Goal: Task Accomplishment & Management: Use online tool/utility

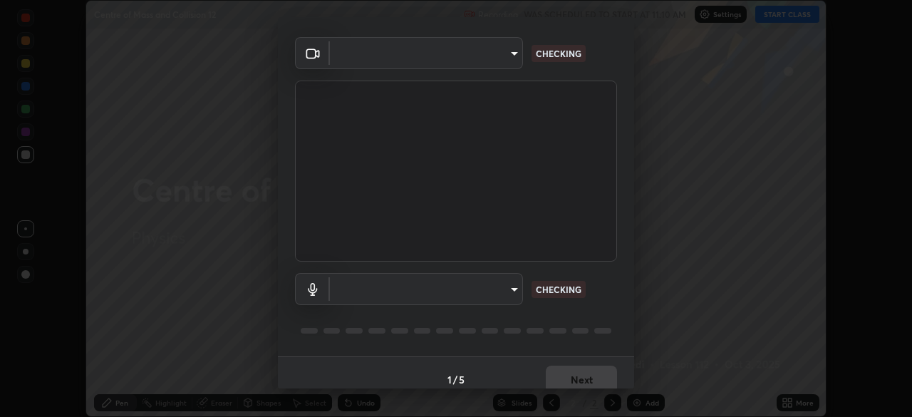
scroll to position [51, 0]
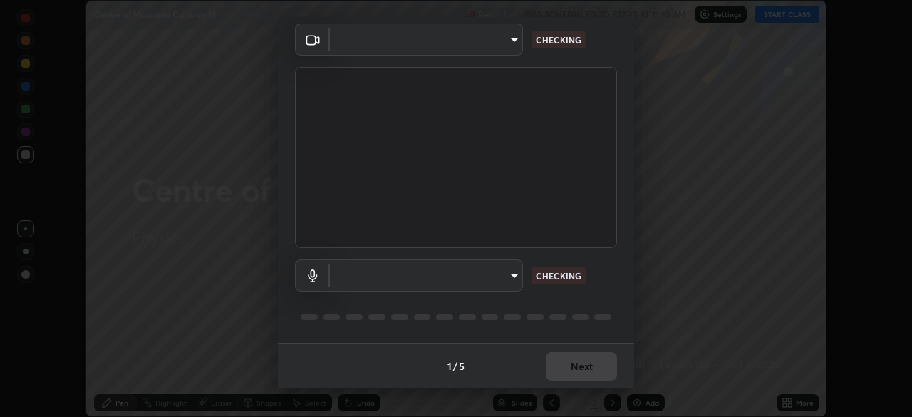
type input "51d019597c161c0694d5583d1f2c643560fde39fe8f4b4da8ea140d4d4830f4c"
click at [508, 274] on body "Erase all Centre of Mass and Collision 12 Recording WAS SCHEDULED TO START AT 1…" at bounding box center [456, 208] width 912 height 417
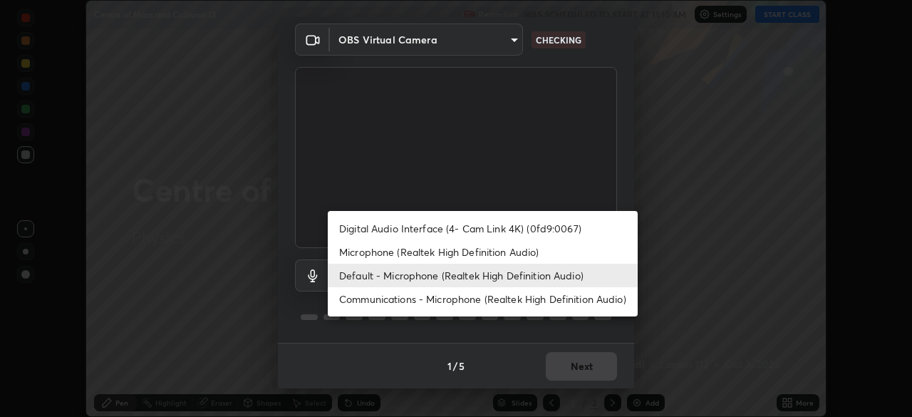
click at [512, 254] on li "Microphone (Realtek High Definition Audio)" at bounding box center [483, 252] width 310 height 24
type input "c6780f4c857a8b81e5497564d4ed67de36d612a8279d52ba4dbf449da7be3efb"
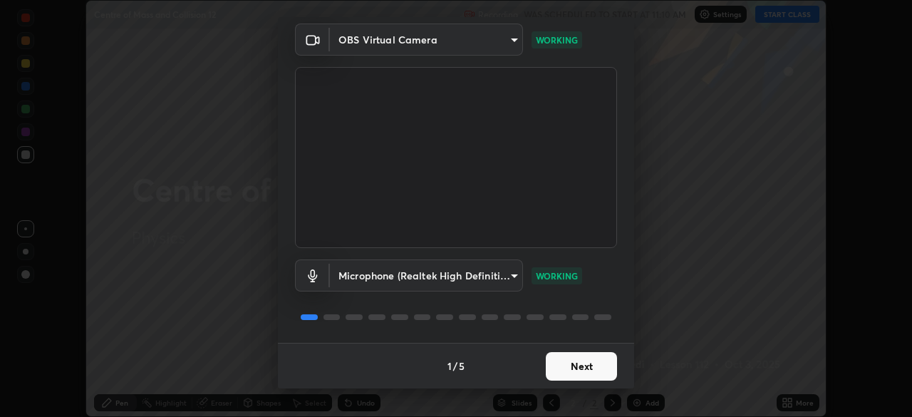
click at [576, 373] on button "Next" at bounding box center [581, 366] width 71 height 28
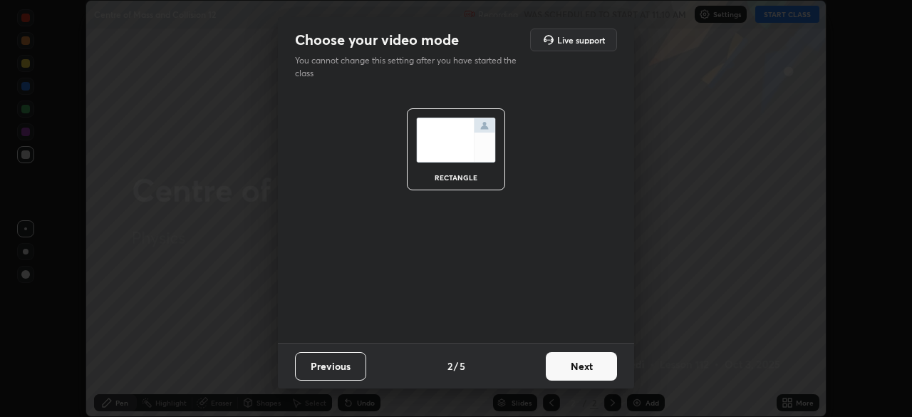
scroll to position [0, 0]
click at [576, 373] on button "Next" at bounding box center [581, 366] width 71 height 28
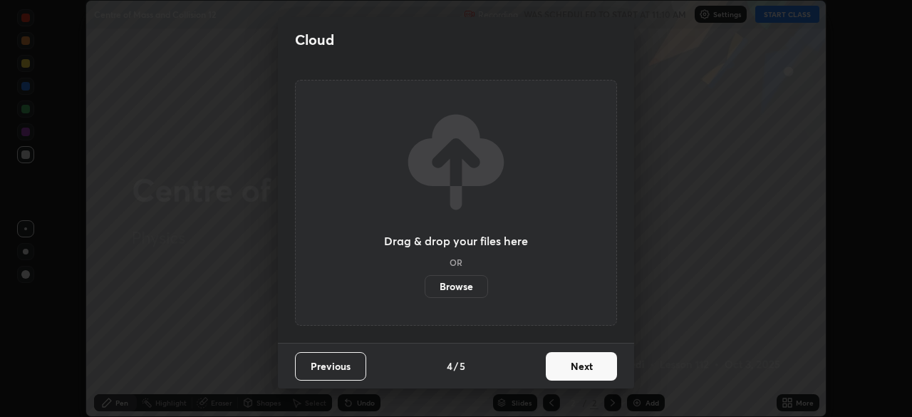
click at [577, 372] on button "Next" at bounding box center [581, 366] width 71 height 28
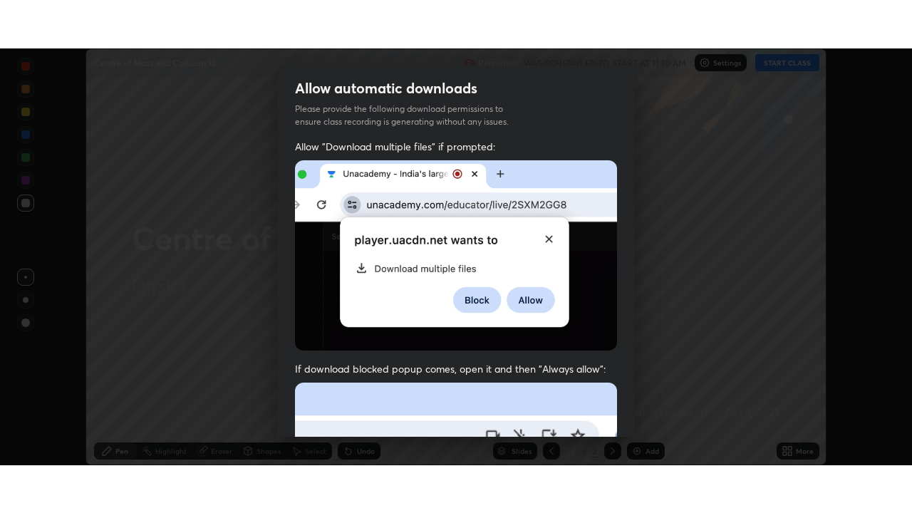
scroll to position [341, 0]
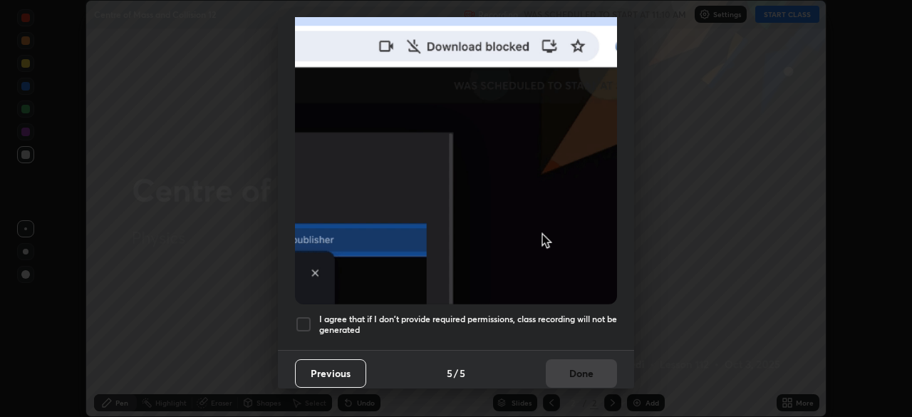
click at [306, 316] on div at bounding box center [303, 324] width 17 height 17
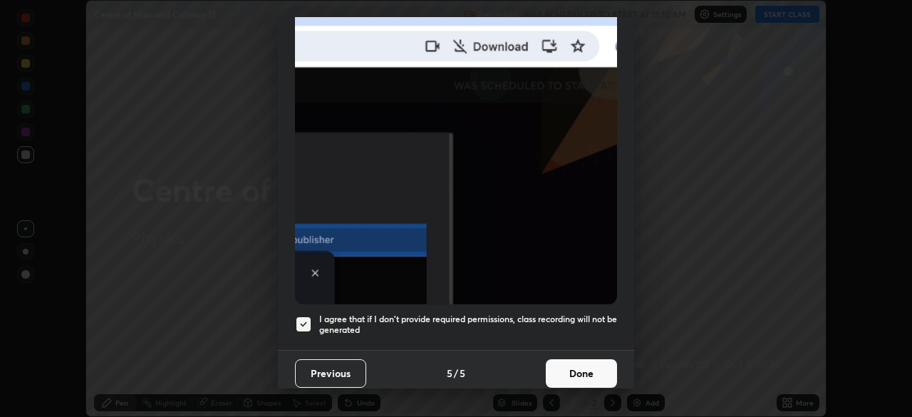
click at [578, 370] on button "Done" at bounding box center [581, 373] width 71 height 28
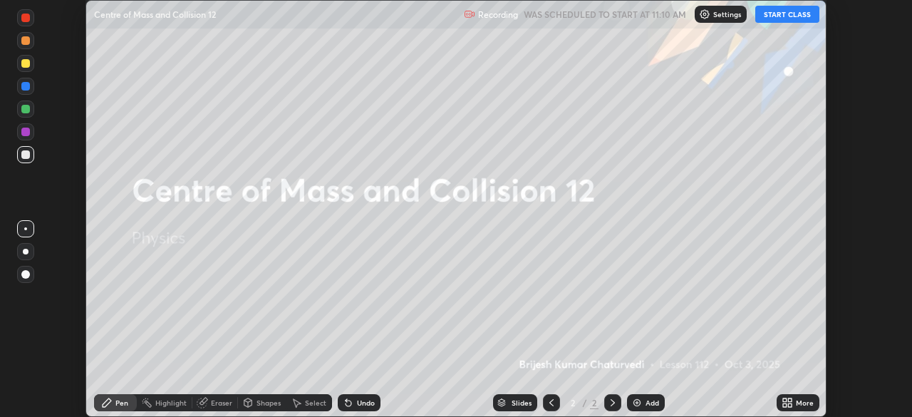
click at [793, 12] on button "START CLASS" at bounding box center [787, 14] width 64 height 17
click at [784, 405] on icon at bounding box center [785, 405] width 4 height 4
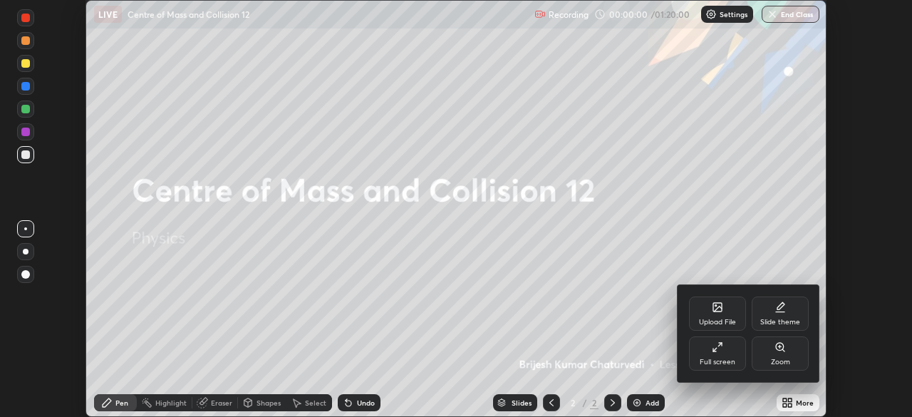
click at [721, 354] on div "Full screen" at bounding box center [717, 353] width 57 height 34
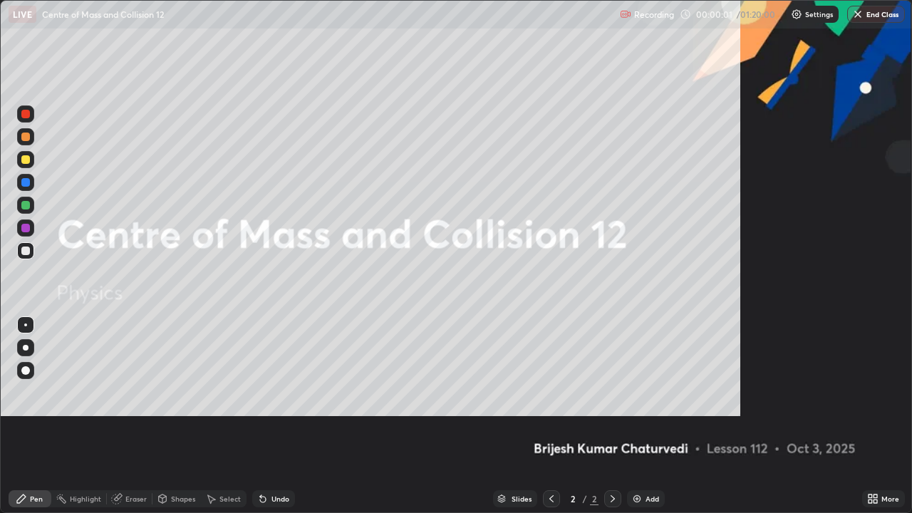
scroll to position [513, 912]
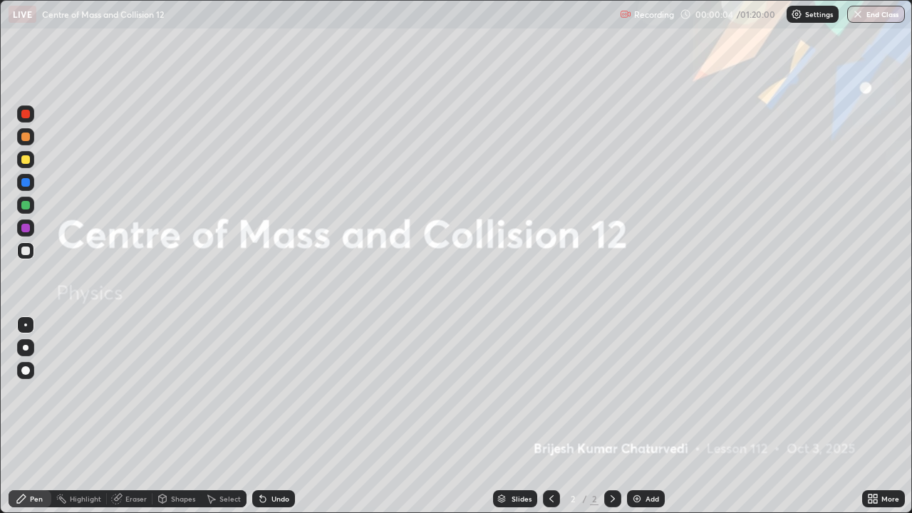
click at [634, 416] on img at bounding box center [636, 498] width 11 height 11
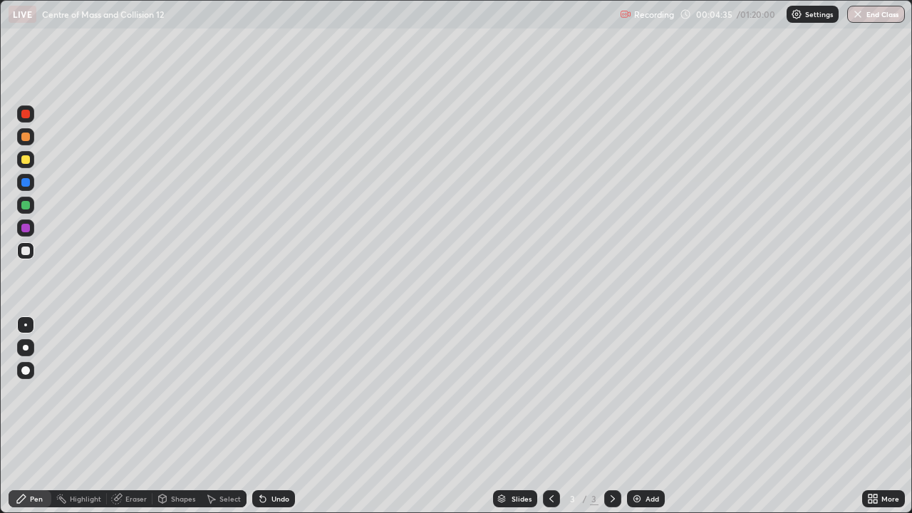
click at [26, 137] on div at bounding box center [25, 136] width 9 height 9
click at [631, 416] on img at bounding box center [636, 498] width 11 height 11
click at [278, 416] on div "Undo" at bounding box center [280, 498] width 18 height 7
click at [271, 416] on div "Undo" at bounding box center [280, 498] width 18 height 7
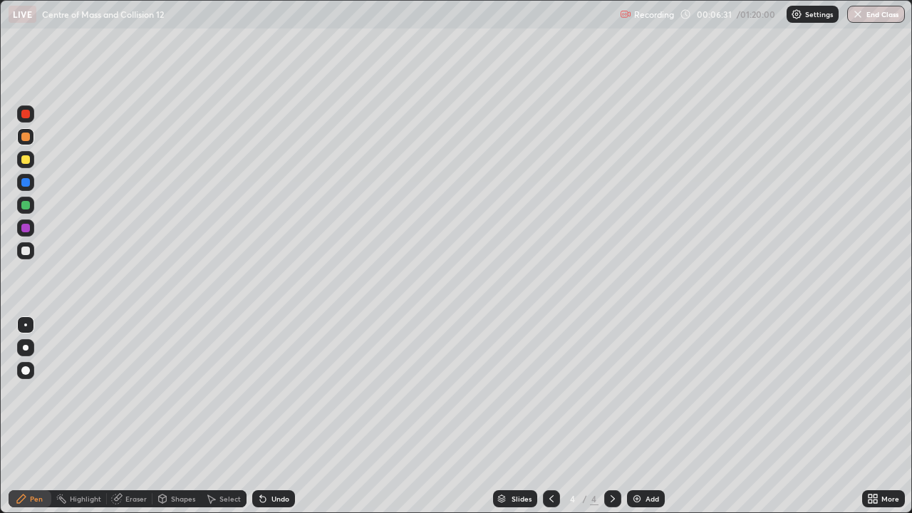
click at [271, 416] on div "Undo" at bounding box center [280, 498] width 18 height 7
click at [267, 416] on div "Undo" at bounding box center [273, 498] width 43 height 17
click at [268, 416] on div "Undo" at bounding box center [273, 498] width 43 height 17
click at [271, 416] on div "Undo" at bounding box center [280, 498] width 18 height 7
click at [125, 416] on div "Eraser" at bounding box center [130, 498] width 46 height 17
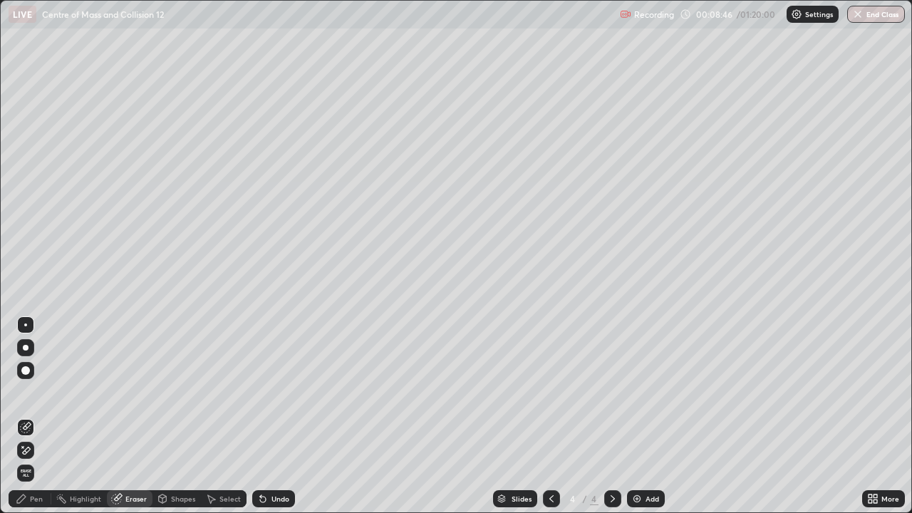
click at [30, 416] on div "Pen" at bounding box center [36, 498] width 13 height 7
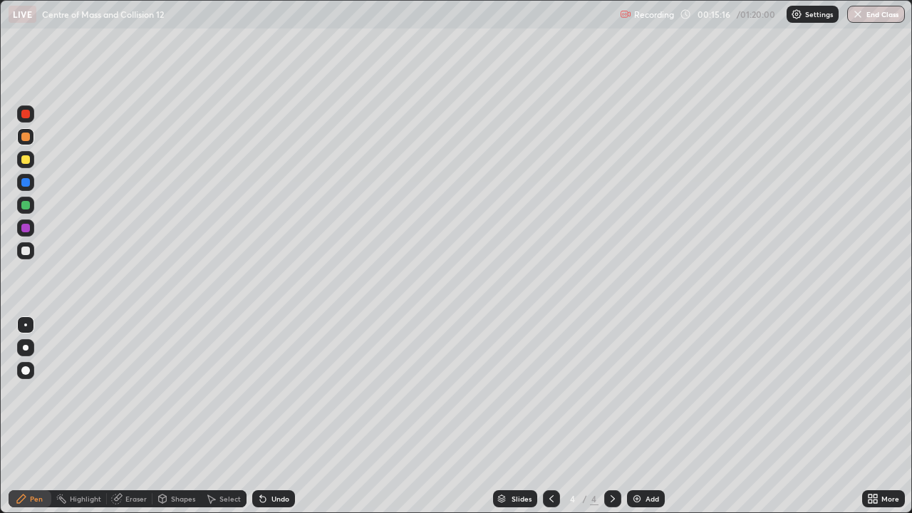
click at [641, 416] on div "Add" at bounding box center [646, 498] width 38 height 17
click at [28, 251] on div at bounding box center [25, 250] width 9 height 9
click at [278, 416] on div "Undo" at bounding box center [280, 498] width 18 height 7
click at [611, 416] on icon at bounding box center [612, 498] width 11 height 11
click at [640, 416] on img at bounding box center [636, 498] width 11 height 11
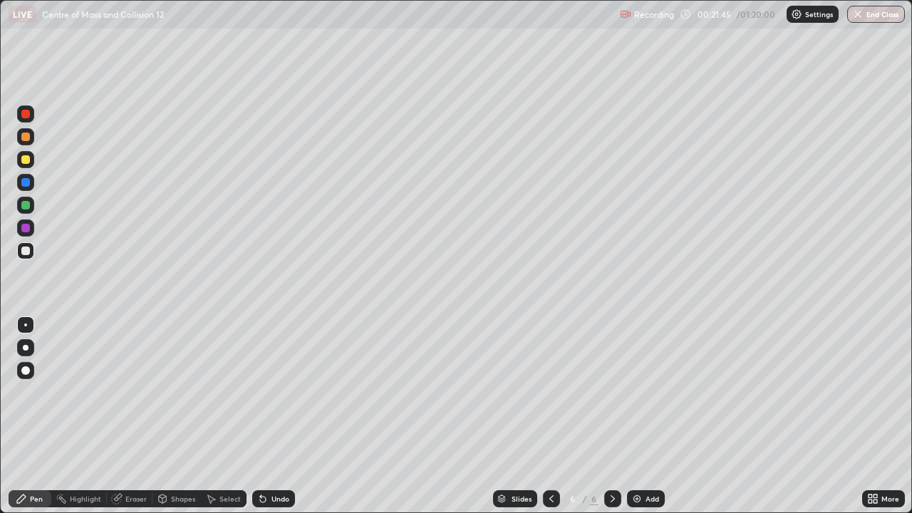
click at [550, 416] on icon at bounding box center [551, 498] width 11 height 11
click at [634, 416] on img at bounding box center [636, 498] width 11 height 11
click at [24, 161] on div at bounding box center [25, 159] width 9 height 9
click at [276, 416] on div "Undo" at bounding box center [280, 498] width 18 height 7
click at [24, 250] on div at bounding box center [25, 250] width 9 height 9
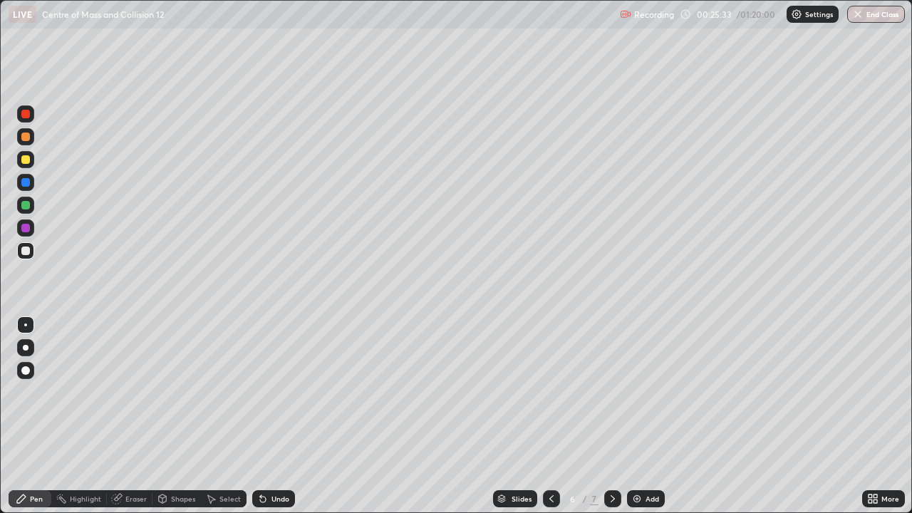
click at [279, 416] on div "Undo" at bounding box center [280, 498] width 18 height 7
click at [266, 416] on icon at bounding box center [262, 498] width 11 height 11
click at [277, 416] on div "Undo" at bounding box center [280, 498] width 18 height 7
click at [268, 416] on div "Undo" at bounding box center [273, 498] width 43 height 17
click at [276, 416] on div "Undo" at bounding box center [280, 498] width 18 height 7
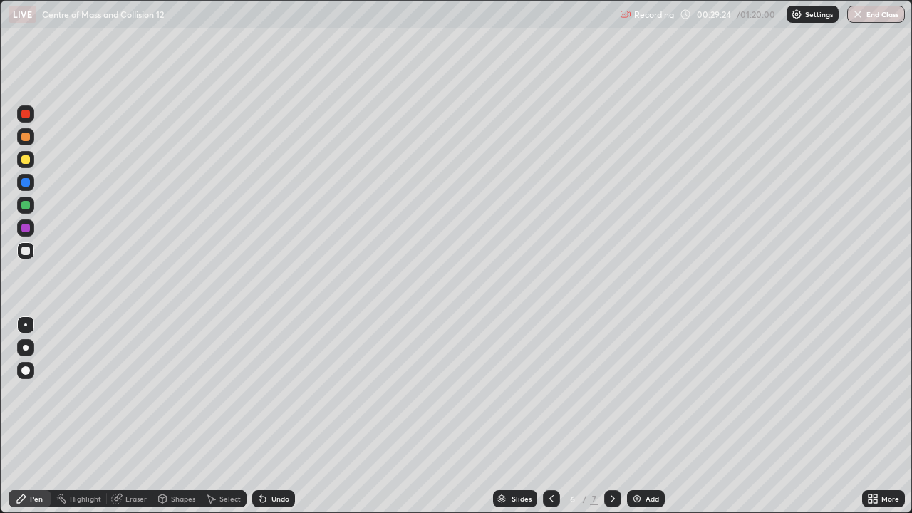
click at [271, 416] on div "Undo" at bounding box center [280, 498] width 18 height 7
click at [637, 416] on img at bounding box center [636, 498] width 11 height 11
click at [272, 416] on div "Undo" at bounding box center [280, 498] width 18 height 7
click at [277, 416] on div "Undo" at bounding box center [280, 498] width 18 height 7
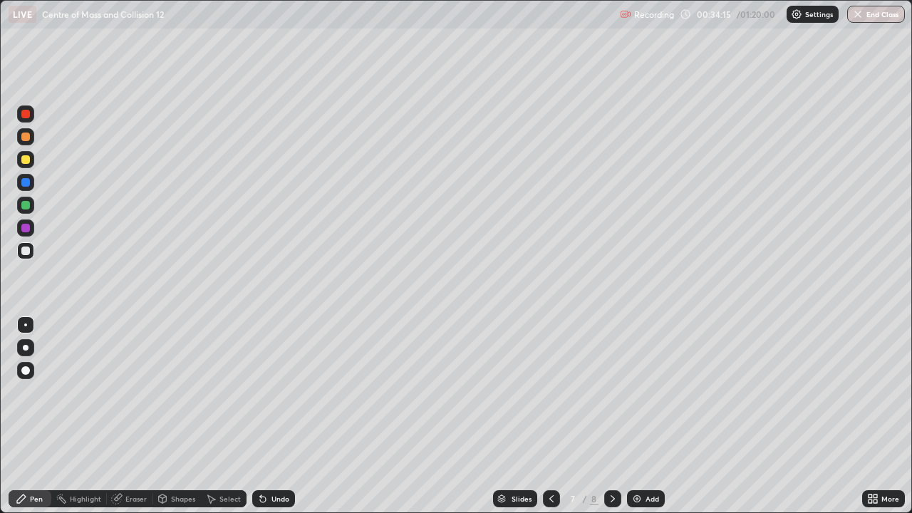
click at [273, 416] on div "Undo" at bounding box center [280, 498] width 18 height 7
click at [271, 416] on div "Undo" at bounding box center [280, 498] width 18 height 7
click at [273, 416] on div "Undo" at bounding box center [280, 498] width 18 height 7
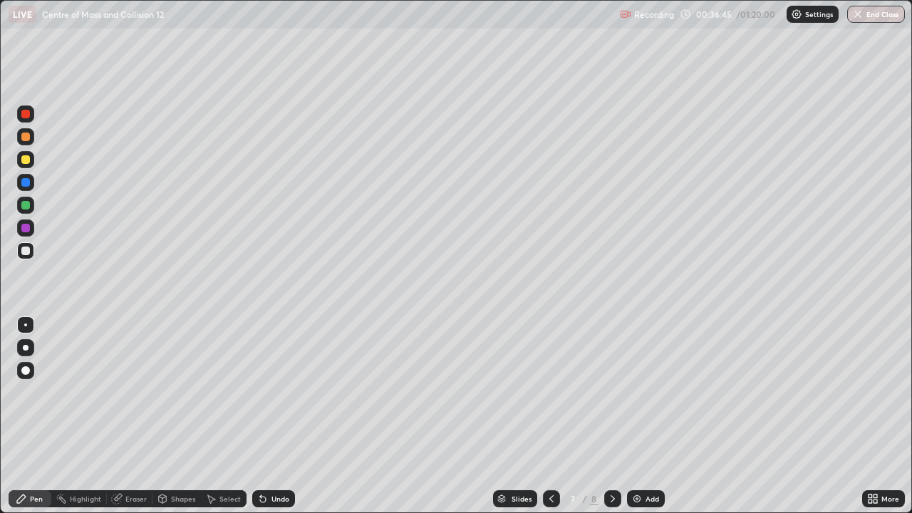
click at [277, 416] on div "Undo" at bounding box center [280, 498] width 18 height 7
click at [271, 416] on div "Undo" at bounding box center [280, 498] width 18 height 7
click at [280, 416] on div "Undo" at bounding box center [280, 498] width 18 height 7
click at [634, 416] on img at bounding box center [636, 498] width 11 height 11
click at [650, 416] on div "Add" at bounding box center [646, 498] width 38 height 17
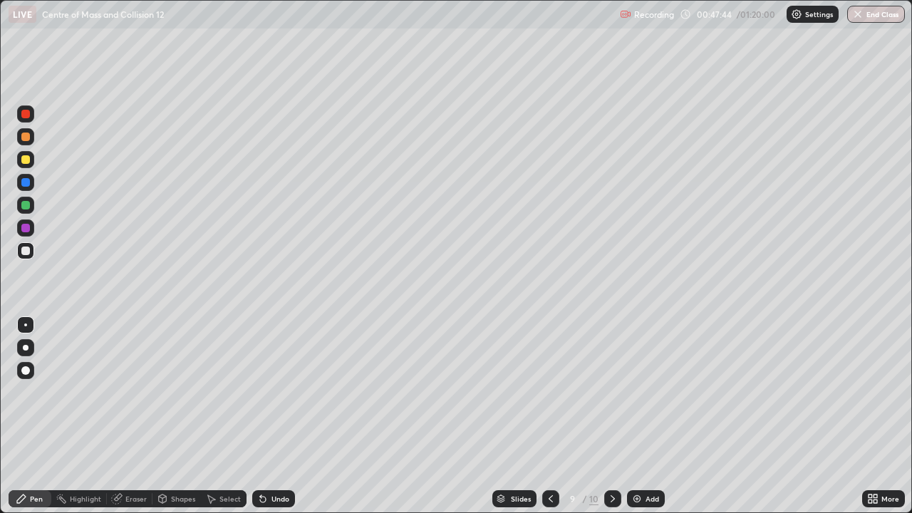
click at [277, 416] on div "Undo" at bounding box center [280, 498] width 18 height 7
click at [271, 416] on div "Undo" at bounding box center [280, 498] width 18 height 7
click at [266, 416] on div "Undo" at bounding box center [273, 498] width 43 height 17
click at [549, 416] on icon at bounding box center [550, 498] width 11 height 11
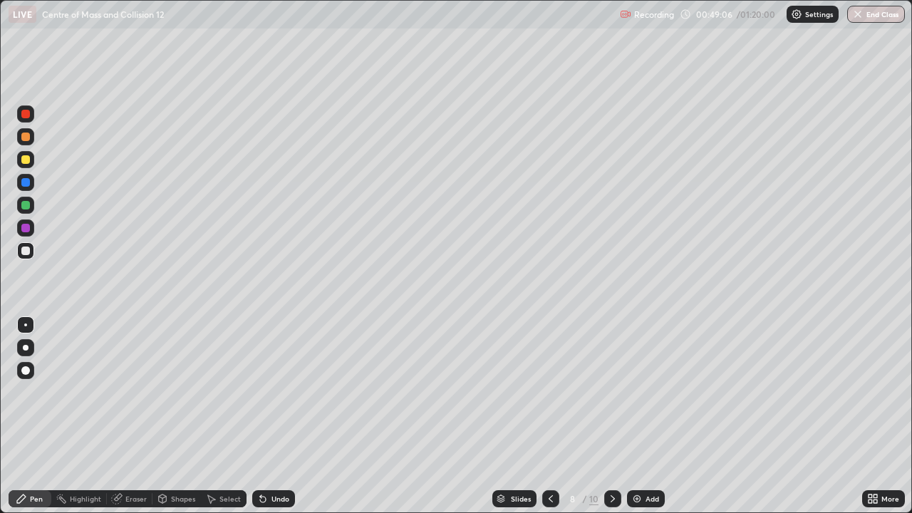
click at [549, 416] on icon at bounding box center [550, 498] width 11 height 11
click at [611, 416] on icon at bounding box center [612, 498] width 11 height 11
click at [271, 416] on div "Undo" at bounding box center [280, 498] width 18 height 7
click at [612, 416] on icon at bounding box center [612, 498] width 11 height 11
click at [267, 416] on div "Undo" at bounding box center [273, 498] width 43 height 17
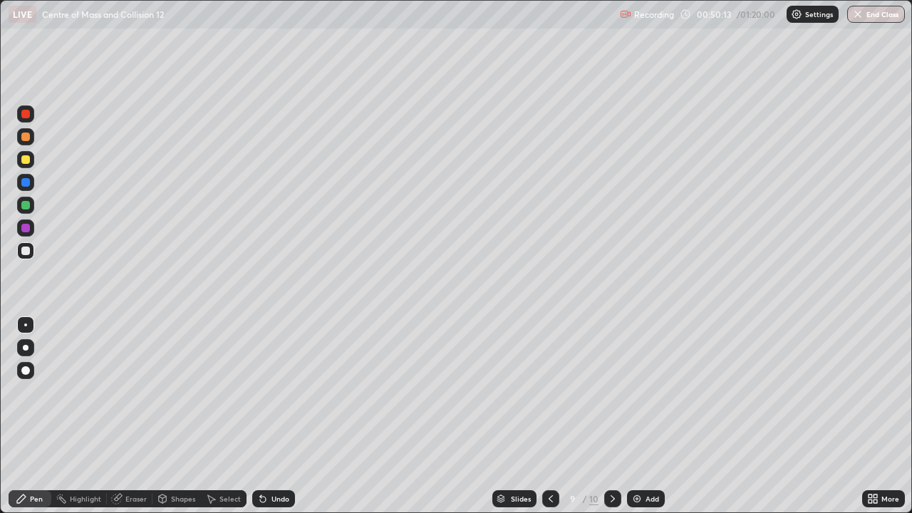
click at [548, 416] on icon at bounding box center [550, 498] width 11 height 11
click at [610, 416] on icon at bounding box center [612, 498] width 4 height 7
click at [131, 416] on div "Eraser" at bounding box center [130, 498] width 46 height 17
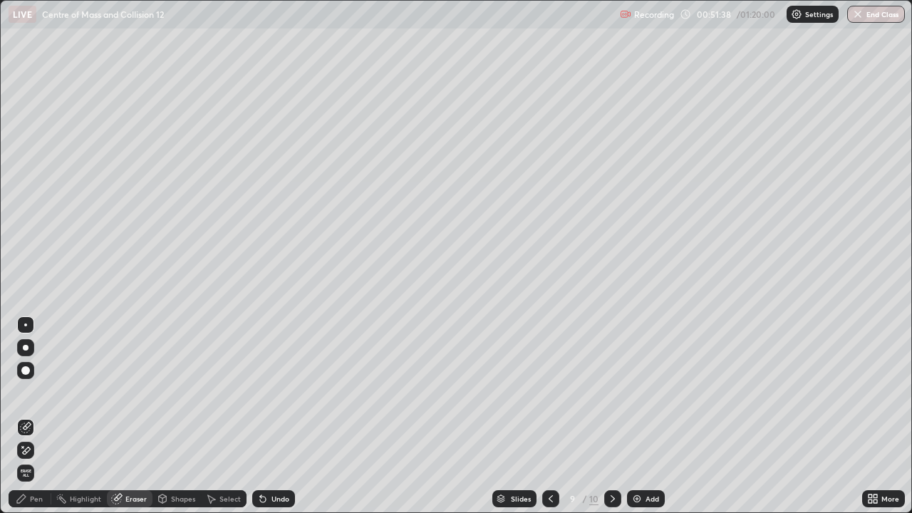
click at [34, 416] on div "Pen" at bounding box center [36, 498] width 13 height 7
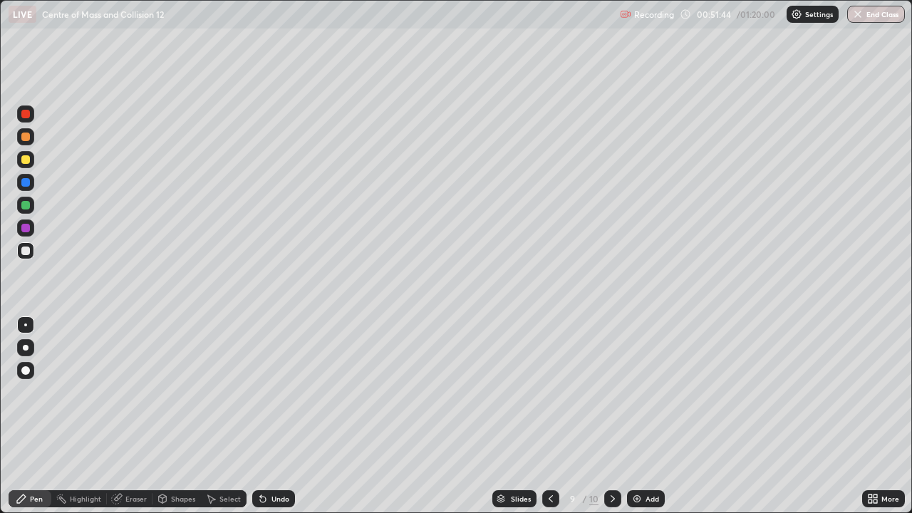
click at [551, 416] on icon at bounding box center [550, 498] width 4 height 7
click at [612, 416] on icon at bounding box center [612, 498] width 11 height 11
click at [645, 416] on div "Add" at bounding box center [646, 498] width 38 height 17
click at [24, 159] on div at bounding box center [25, 159] width 9 height 9
click at [26, 204] on div at bounding box center [25, 205] width 9 height 9
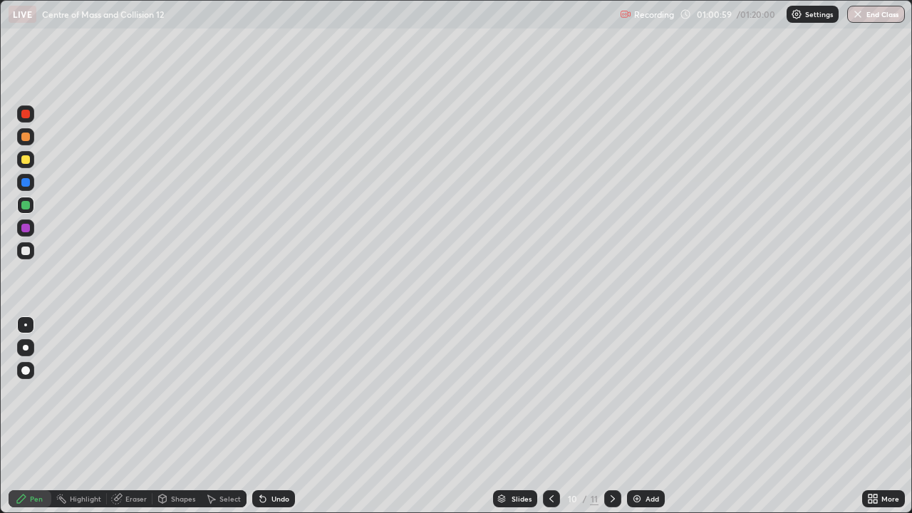
click at [277, 416] on div "Undo" at bounding box center [280, 498] width 18 height 7
click at [269, 416] on div "Undo" at bounding box center [273, 498] width 43 height 17
click at [271, 416] on div "Undo" at bounding box center [280, 498] width 18 height 7
click at [264, 416] on icon at bounding box center [262, 498] width 11 height 11
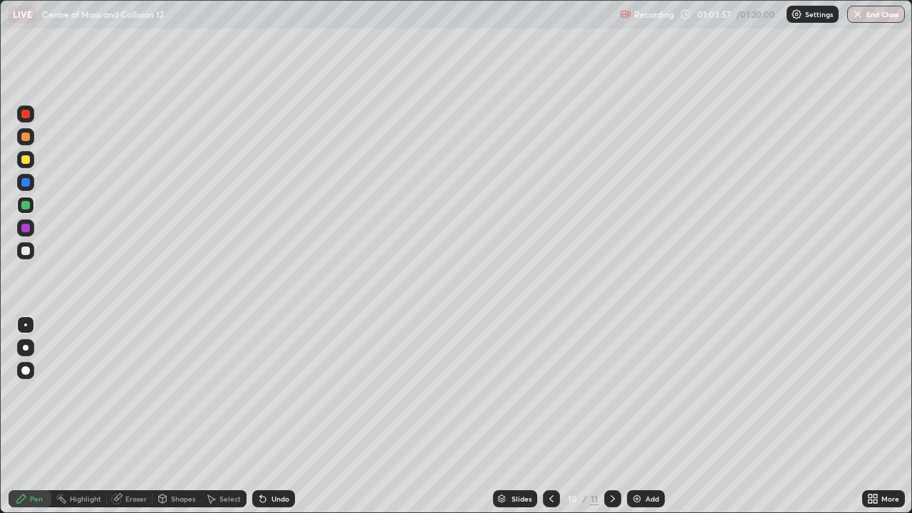
click at [261, 416] on div "Undo" at bounding box center [273, 498] width 43 height 17
click at [261, 416] on div "Undo" at bounding box center [270, 498] width 48 height 28
click at [132, 416] on div "Eraser" at bounding box center [130, 498] width 46 height 17
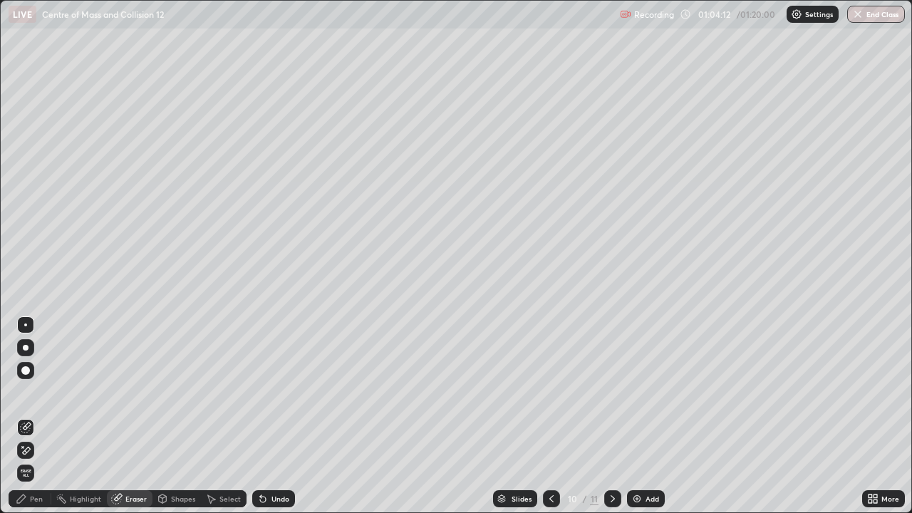
click at [41, 416] on div "Pen" at bounding box center [36, 498] width 13 height 7
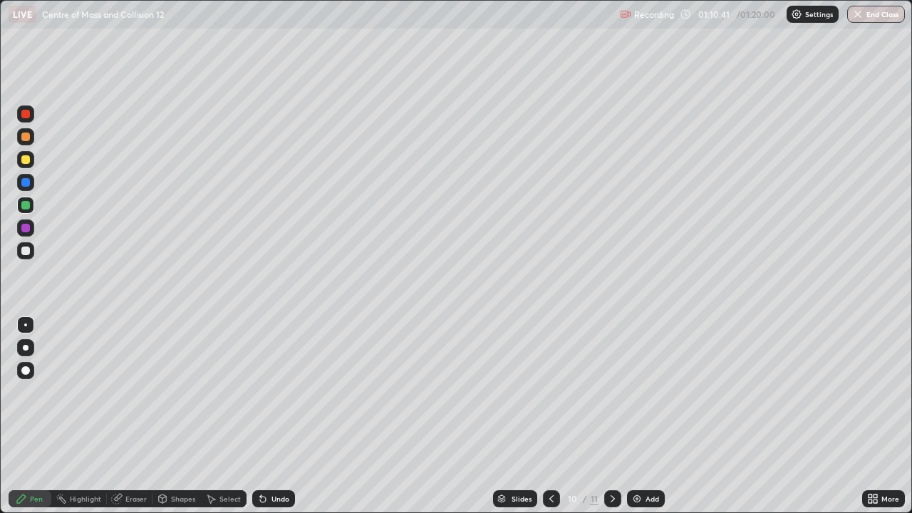
click at [648, 416] on div "Add" at bounding box center [652, 498] width 14 height 7
click at [28, 207] on div at bounding box center [25, 205] width 9 height 9
click at [26, 162] on div at bounding box center [25, 159] width 9 height 9
click at [278, 416] on div "Undo" at bounding box center [280, 498] width 18 height 7
click at [276, 416] on div "Undo" at bounding box center [280, 498] width 18 height 7
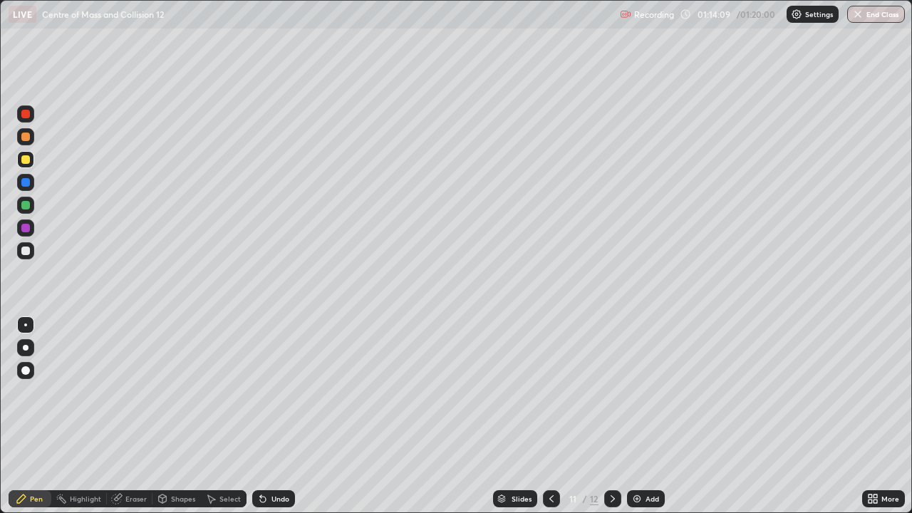
click at [278, 416] on div "Undo" at bounding box center [280, 498] width 18 height 7
click at [273, 416] on div "Undo" at bounding box center [280, 498] width 18 height 7
click at [605, 416] on div at bounding box center [612, 498] width 17 height 17
click at [549, 416] on icon at bounding box center [551, 498] width 11 height 11
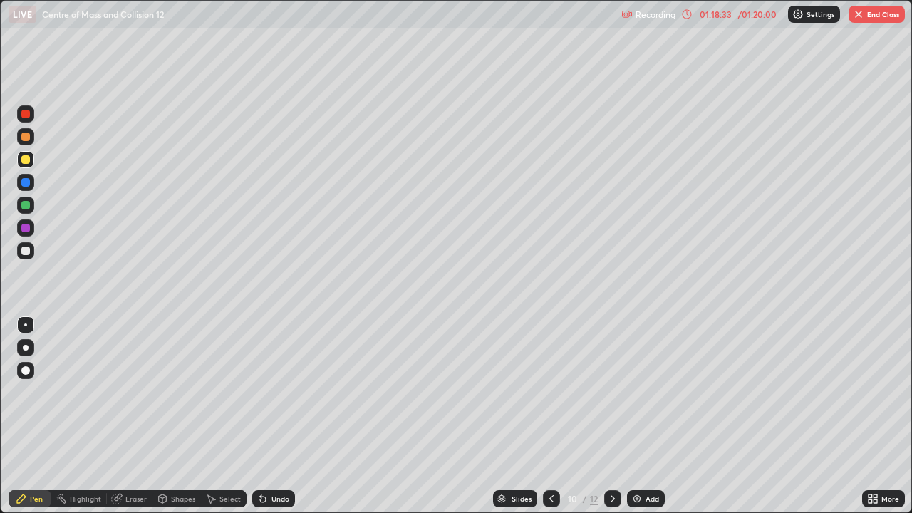
click at [610, 416] on icon at bounding box center [612, 498] width 11 height 11
click at [611, 416] on icon at bounding box center [612, 498] width 11 height 11
click at [549, 416] on icon at bounding box center [551, 498] width 4 height 7
click at [550, 416] on icon at bounding box center [551, 498] width 11 height 11
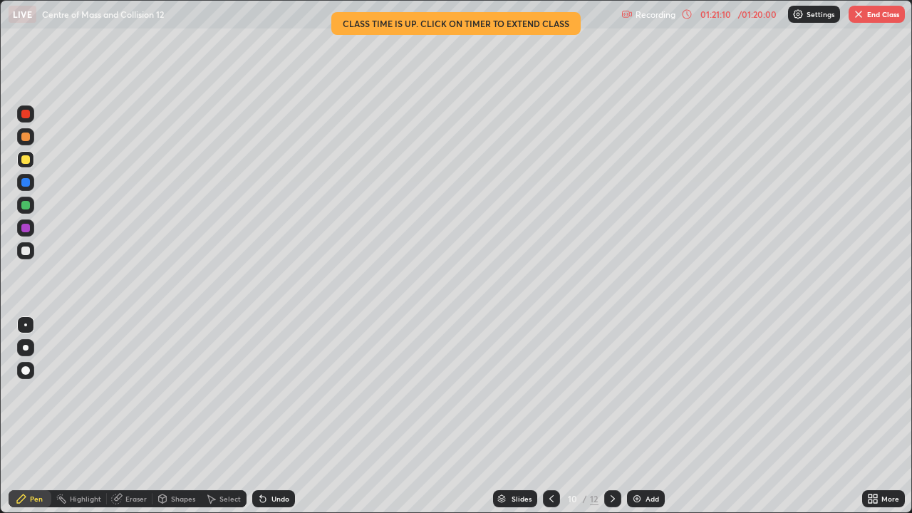
click at [611, 416] on icon at bounding box center [612, 498] width 11 height 11
click at [543, 416] on div at bounding box center [551, 498] width 17 height 17
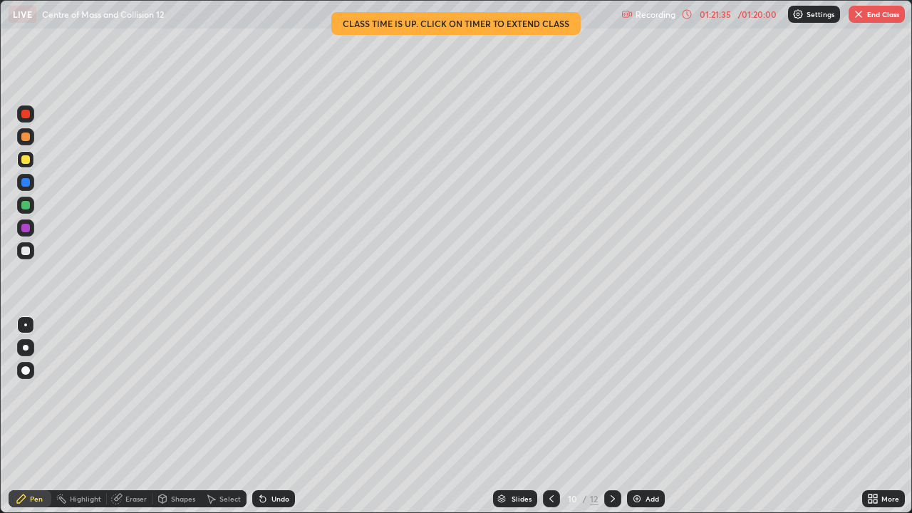
click at [549, 416] on icon at bounding box center [551, 498] width 11 height 11
click at [547, 416] on icon at bounding box center [551, 498] width 11 height 11
click at [618, 416] on div at bounding box center [612, 498] width 17 height 17
click at [611, 416] on icon at bounding box center [612, 498] width 4 height 7
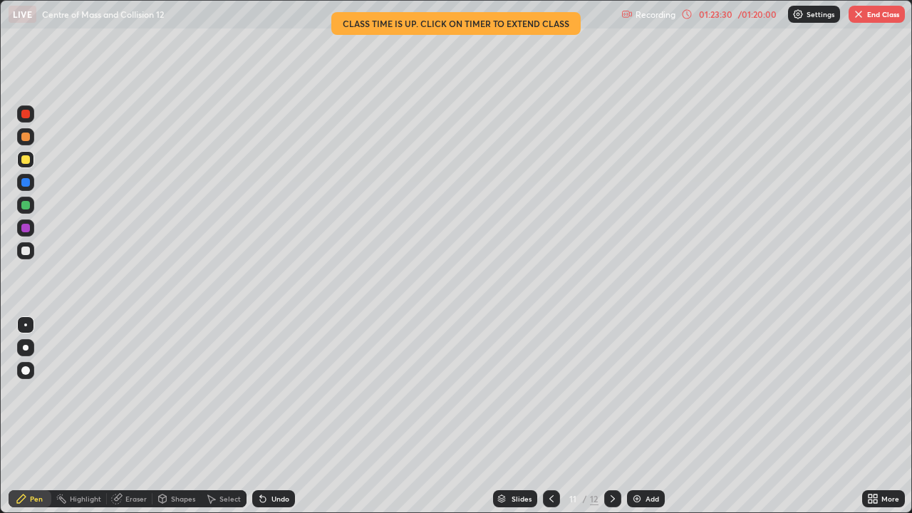
click at [612, 416] on icon at bounding box center [612, 498] width 11 height 11
click at [552, 416] on icon at bounding box center [551, 498] width 11 height 11
click at [548, 416] on div at bounding box center [551, 498] width 17 height 17
click at [550, 416] on icon at bounding box center [551, 498] width 11 height 11
click at [549, 416] on icon at bounding box center [551, 498] width 4 height 7
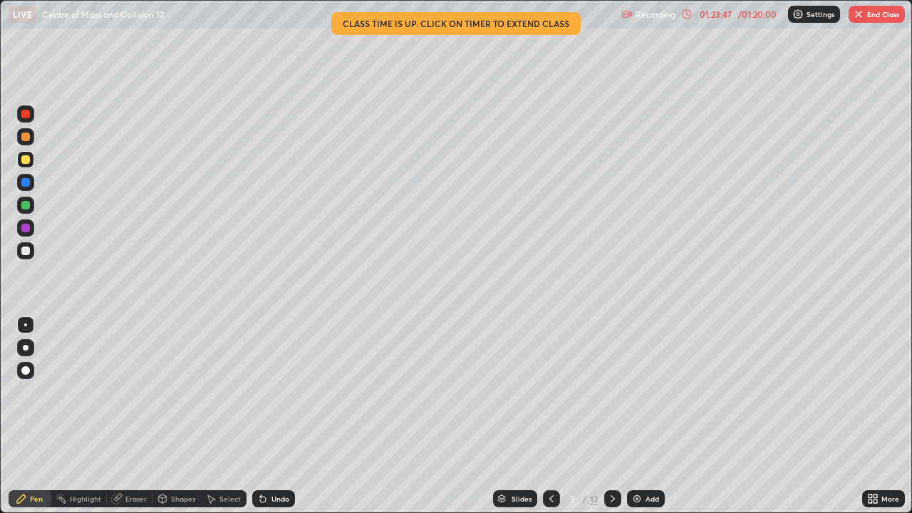
click at [549, 416] on icon at bounding box center [551, 498] width 4 height 7
click at [609, 416] on icon at bounding box center [612, 498] width 11 height 11
click at [718, 16] on div "01:24:22" at bounding box center [715, 14] width 40 height 9
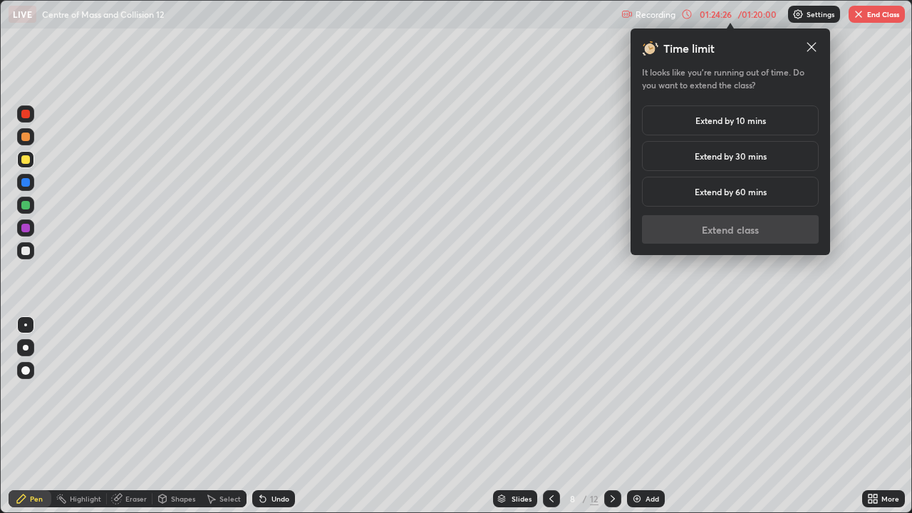
click at [704, 198] on h5 "Extend by 60 mins" at bounding box center [730, 191] width 72 height 13
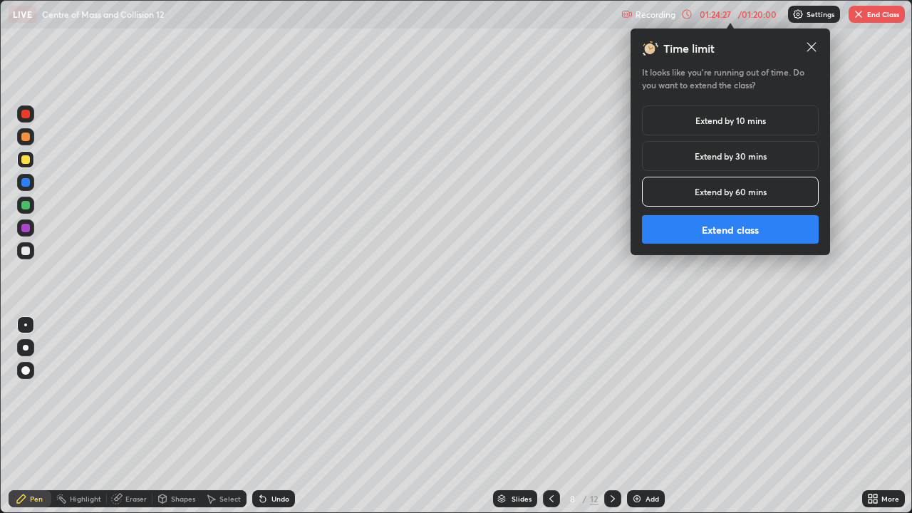
click at [687, 228] on button "Extend class" at bounding box center [730, 229] width 177 height 28
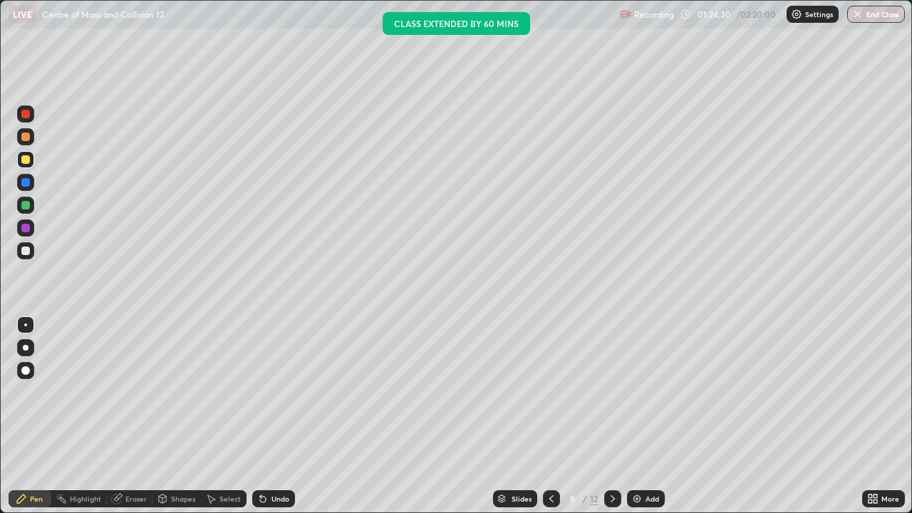
click at [611, 416] on icon at bounding box center [612, 498] width 11 height 11
click at [550, 416] on icon at bounding box center [551, 498] width 11 height 11
click at [874, 16] on button "End Class" at bounding box center [876, 14] width 58 height 17
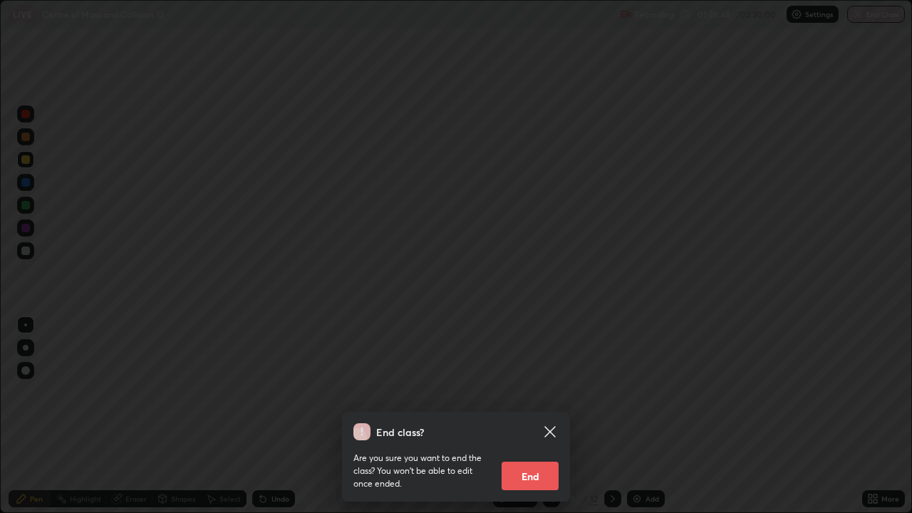
click at [526, 416] on button "End" at bounding box center [529, 476] width 57 height 28
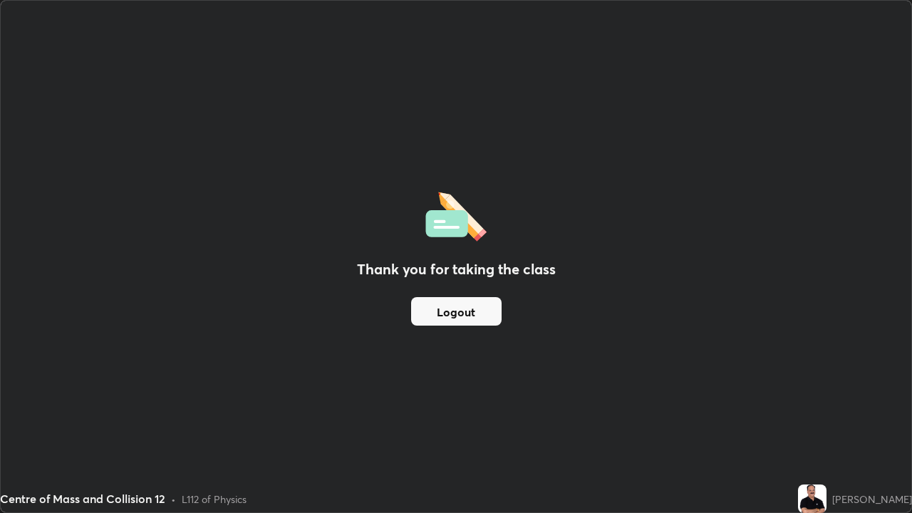
click at [476, 316] on button "Logout" at bounding box center [456, 311] width 90 height 28
